Goal: Task Accomplishment & Management: Manage account settings

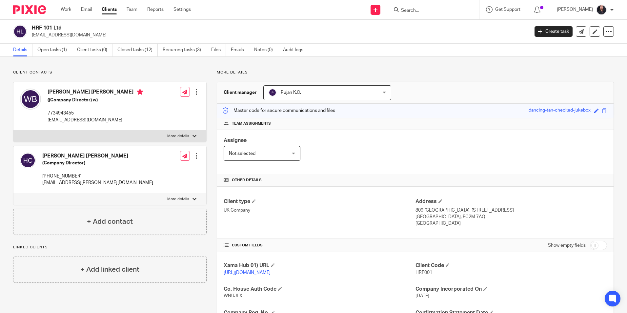
scroll to position [134, 0]
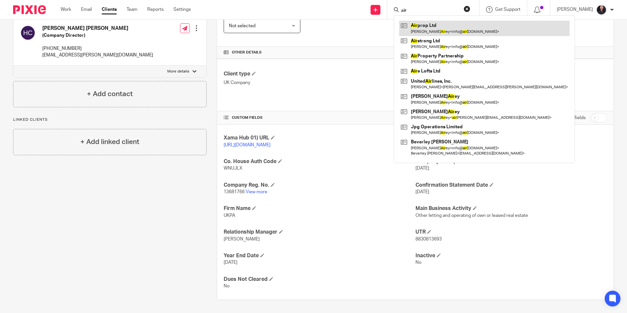
type input "air"
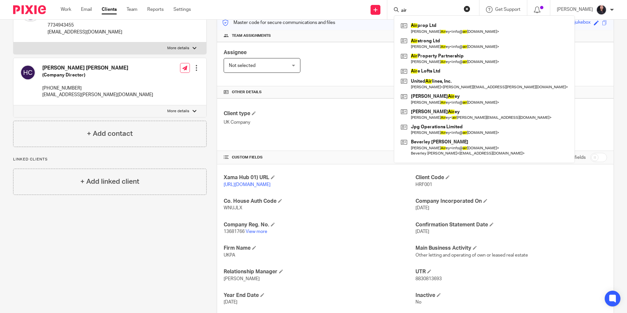
scroll to position [3, 0]
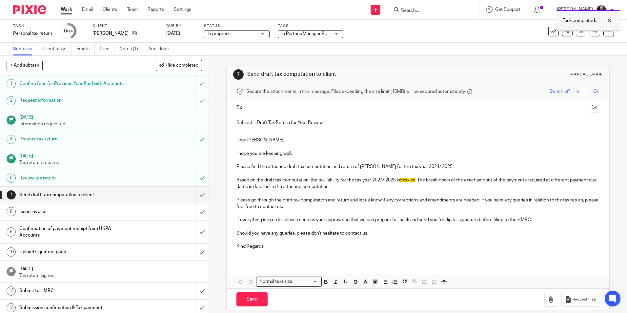
click at [610, 19] on div at bounding box center [604, 21] width 18 height 8
click at [592, 33] on icon at bounding box center [594, 31] width 5 height 5
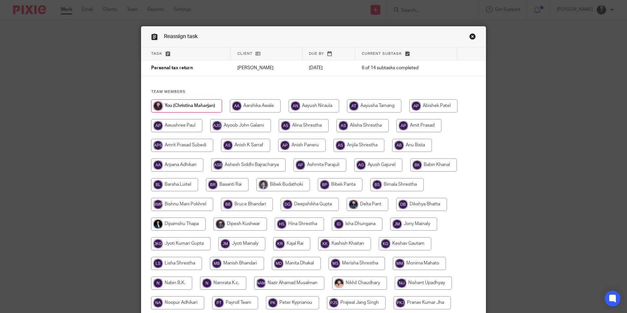
click at [413, 144] on input "radio" at bounding box center [412, 145] width 40 height 13
radio input "true"
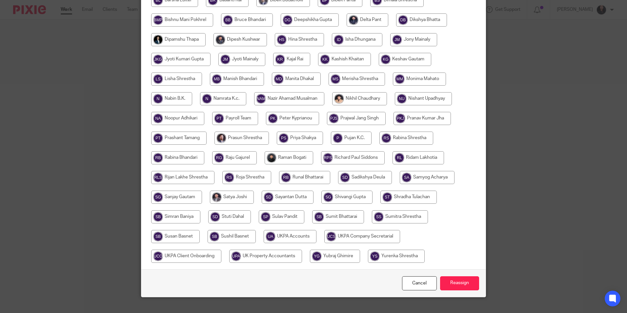
scroll to position [195, 0]
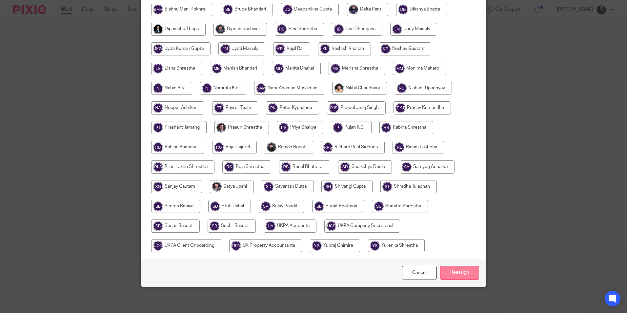
click at [459, 273] on input "Reassign" at bounding box center [459, 272] width 39 height 14
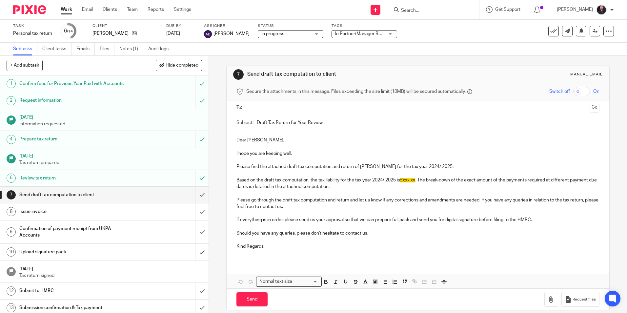
click at [31, 4] on div at bounding box center [27, 9] width 54 height 19
click at [35, 10] on img at bounding box center [29, 9] width 33 height 9
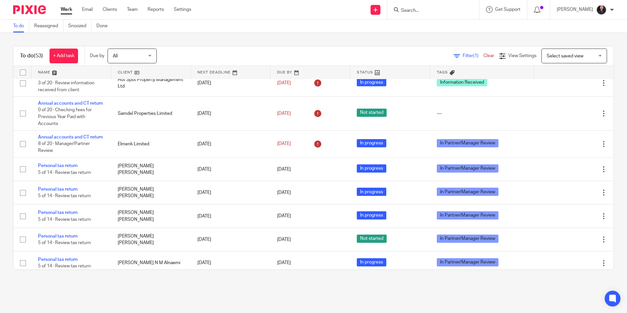
scroll to position [598, 0]
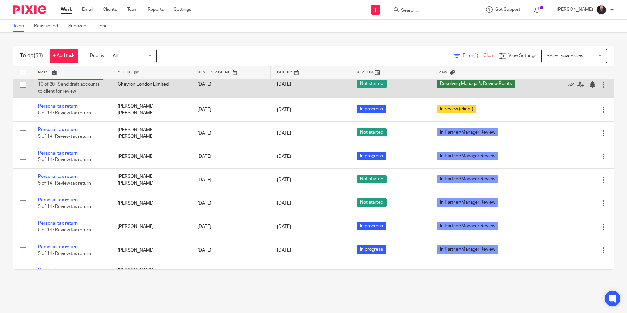
click at [77, 80] on link "Annual accounts and CT return" at bounding box center [70, 77] width 65 height 5
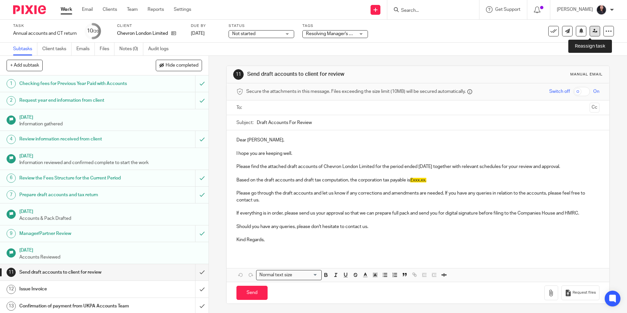
click at [592, 29] on icon at bounding box center [594, 31] width 5 height 5
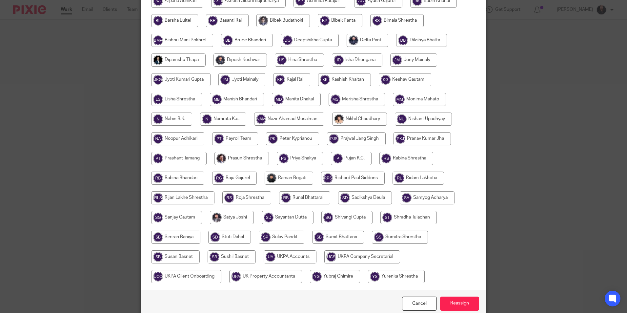
scroll to position [195, 0]
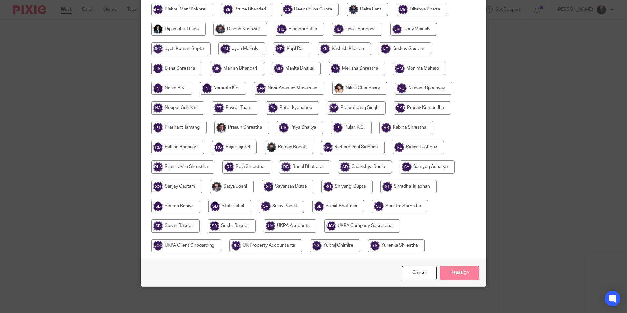
click at [449, 270] on input "Reassign" at bounding box center [459, 272] width 39 height 14
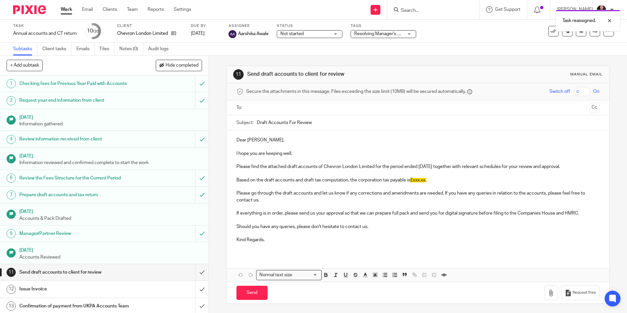
click at [35, 7] on img at bounding box center [29, 9] width 33 height 9
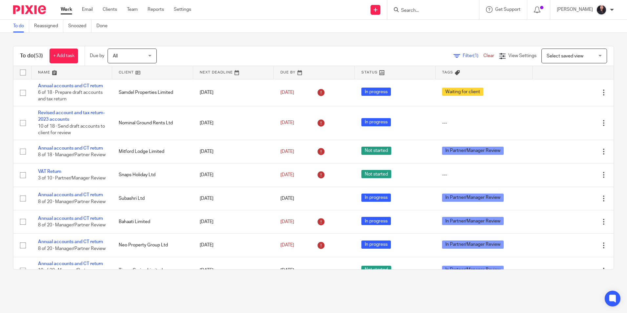
click at [414, 9] on input "Search" at bounding box center [429, 11] width 59 height 6
click at [424, 15] on div "ikire park Ikire Park Ltd Michael Isola < michael.o.isola@gmail.com >" at bounding box center [433, 9] width 92 height 19
drag, startPoint x: 420, startPoint y: 10, endPoint x: 390, endPoint y: 9, distance: 30.2
click at [390, 9] on div "ikire park Ikire Park Ltd Michael Isola < michael.o.isola@gmail.com >" at bounding box center [433, 9] width 92 height 19
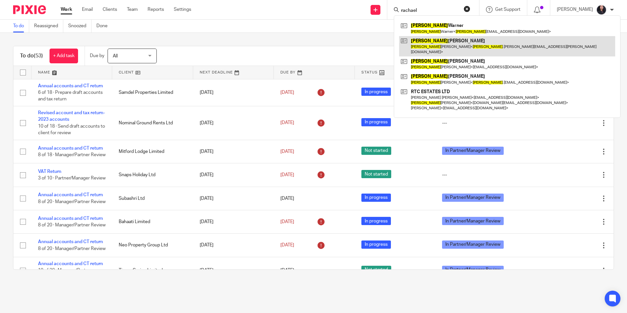
type input "rachael"
